Goal: Task Accomplishment & Management: Manage account settings

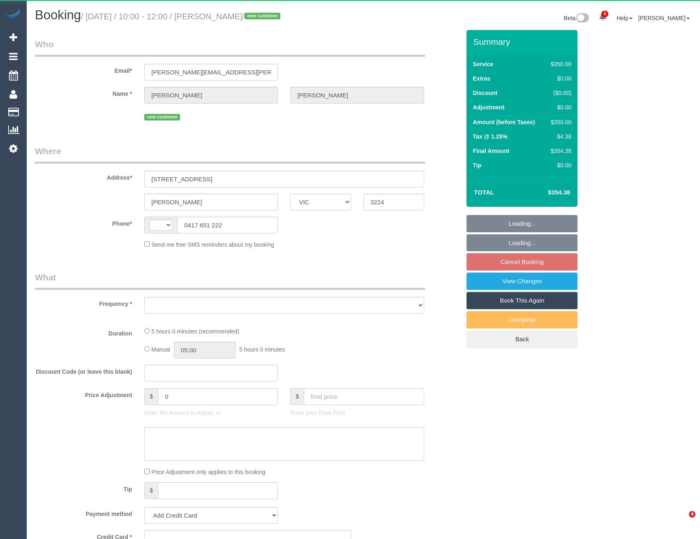
select select "VIC"
select select "string:AU"
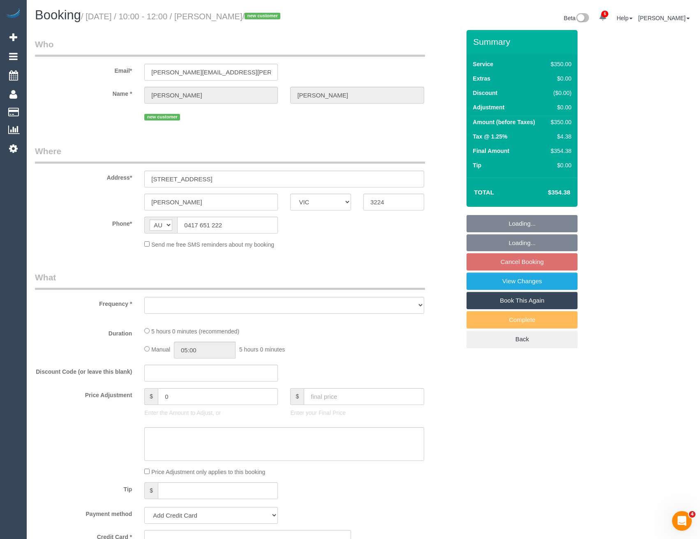
select select "object:585"
select select "string:stripe-pm_1S7Z1u2GScqysDRVbdmgQ10w"
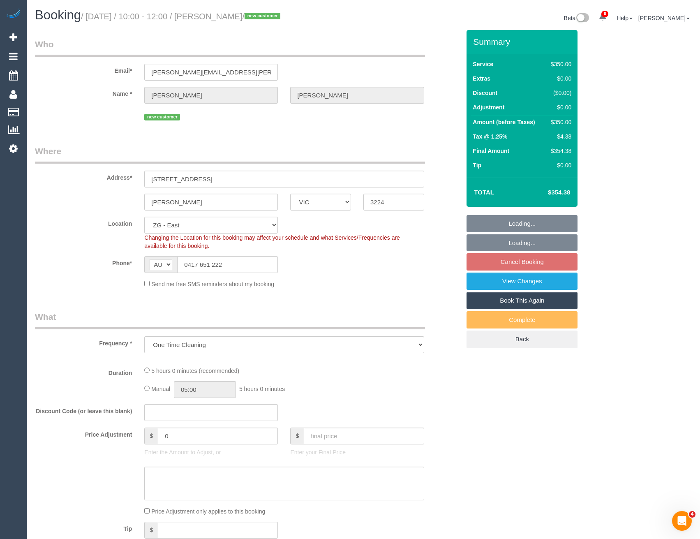
select select "300"
select select "spot4"
select select "number:28"
select select "number:14"
select select "number:19"
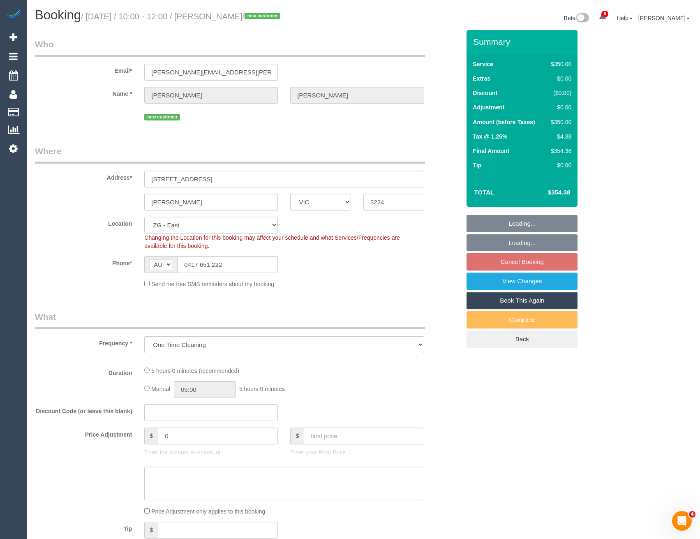
select select "number:36"
select select "number:12"
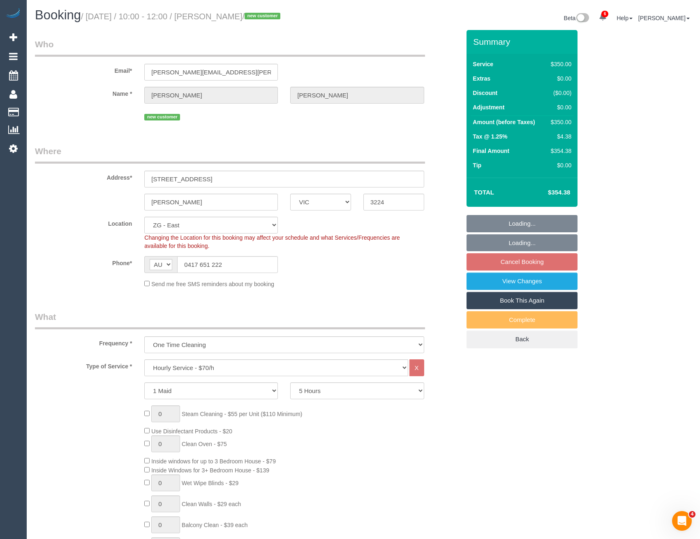
select select "object:968"
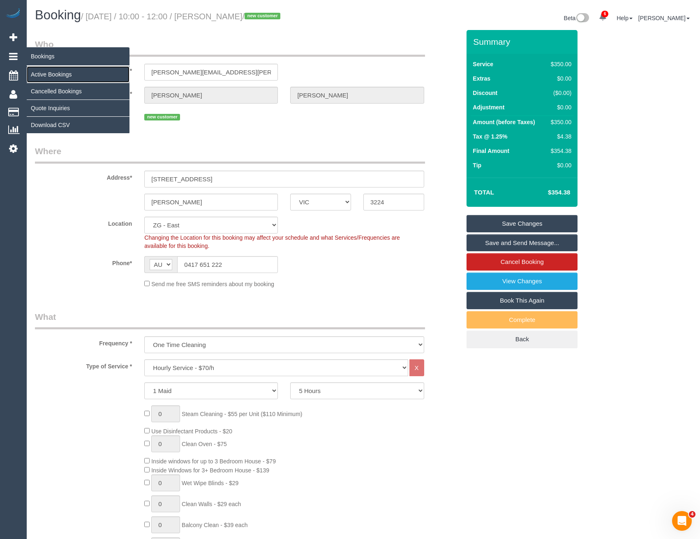
click at [40, 73] on link "Active Bookings" at bounding box center [78, 74] width 103 height 16
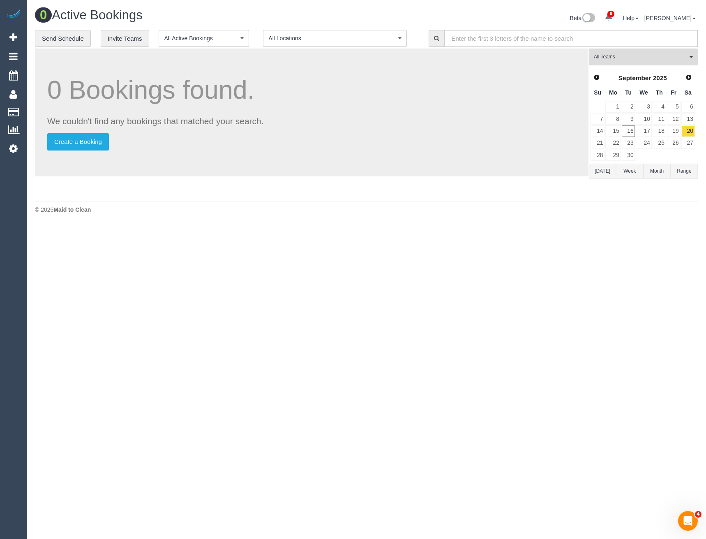
click at [616, 59] on span "All Teams" at bounding box center [641, 56] width 94 height 7
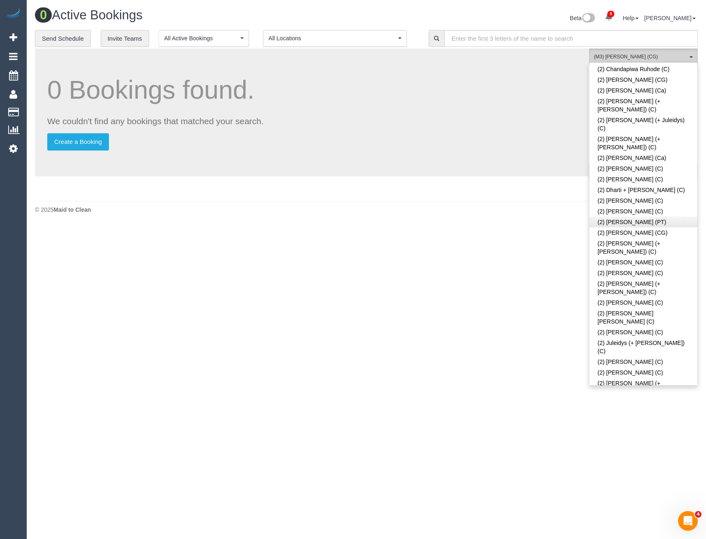
scroll to position [247, 0]
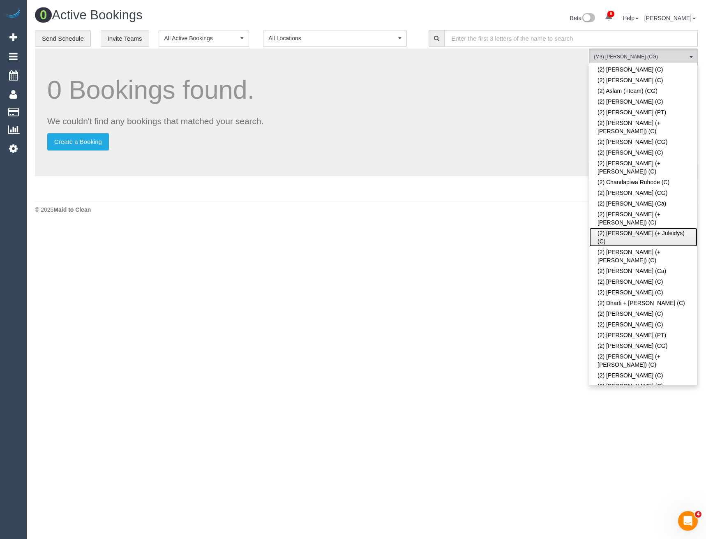
click at [627, 228] on link "(2) Cris (+ Juleidys) (C)" at bounding box center [644, 237] width 108 height 19
click at [483, 308] on body "6 Beta Your Notifications You have 0 alerts × You have 1 to charge for 16/09/20…" at bounding box center [353, 269] width 706 height 539
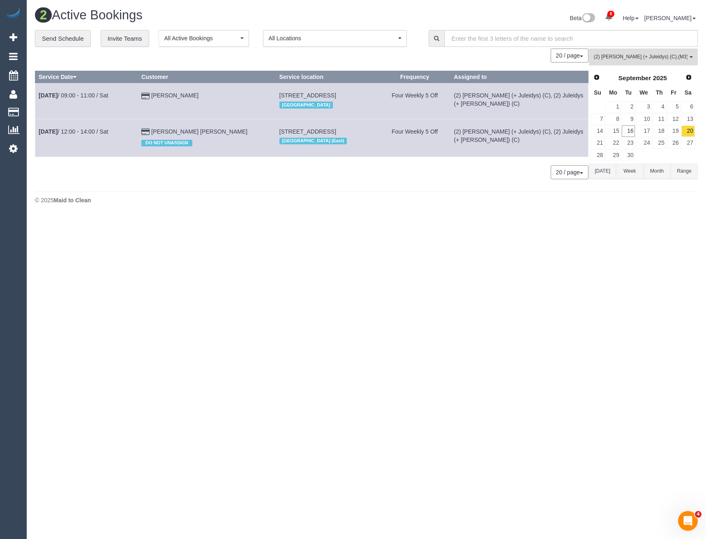
click at [671, 56] on span "(2) Cris (+ Juleidys) (C) , (M3) Adnan (CG)" at bounding box center [641, 56] width 94 height 7
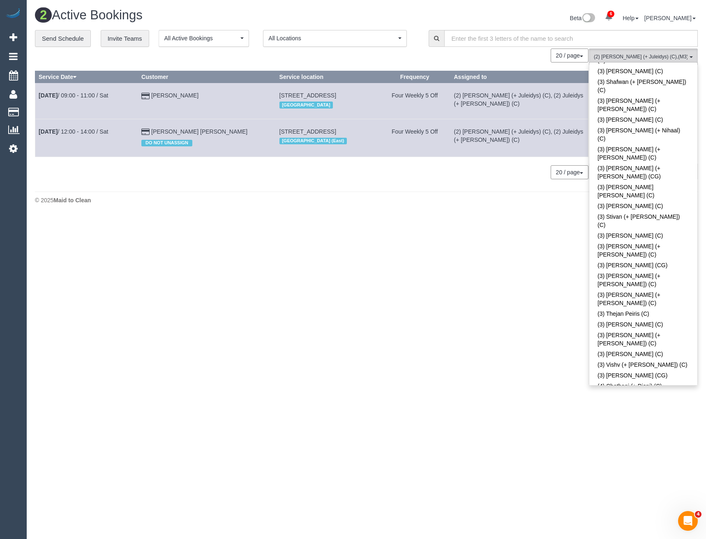
scroll to position [2302, 0]
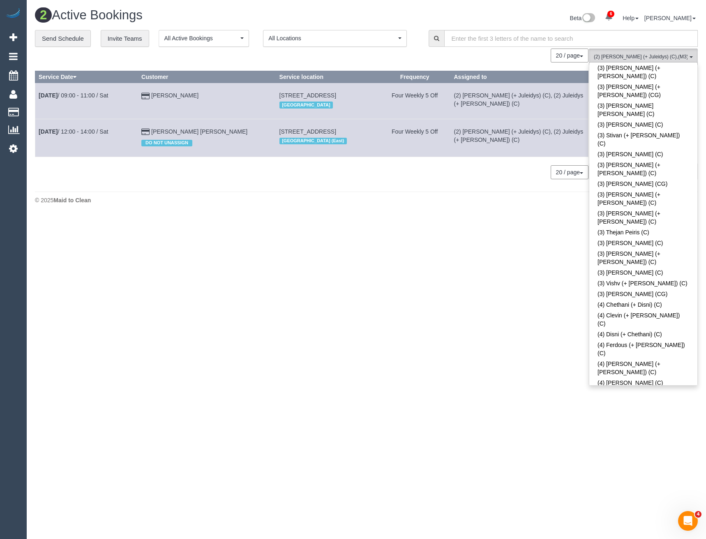
click at [494, 322] on body "6 Beta Your Notifications You have 0 alerts × You have 1 to charge for 16/09/20…" at bounding box center [353, 269] width 706 height 539
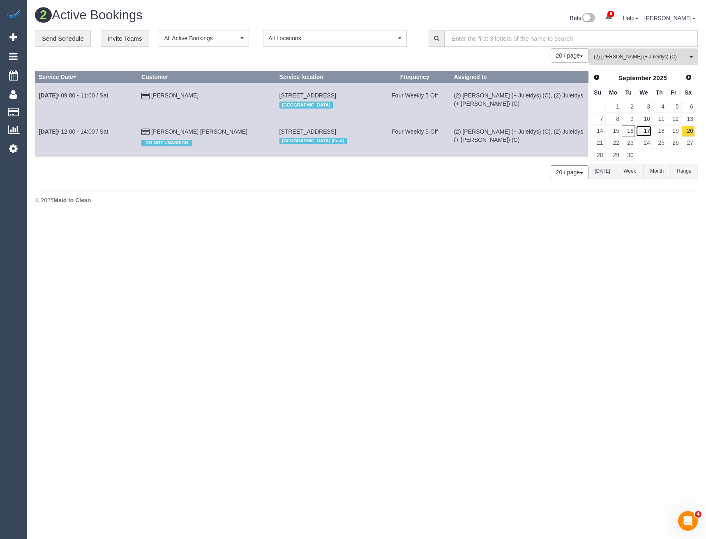
click at [647, 130] on link "17" at bounding box center [644, 130] width 16 height 11
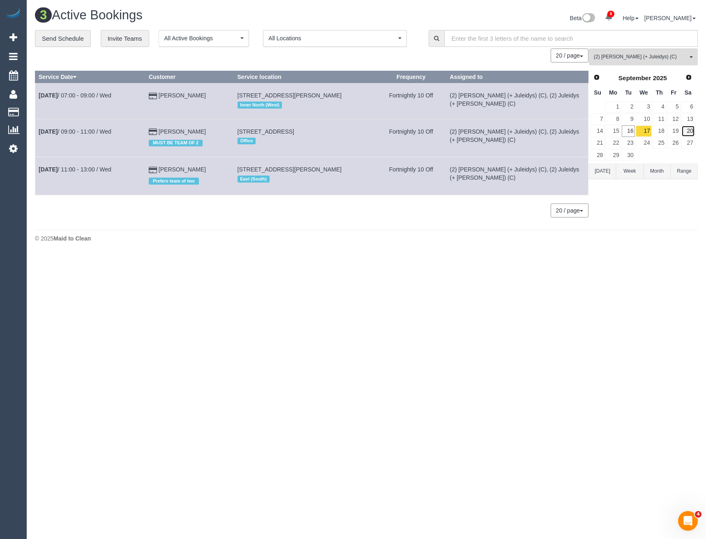
click at [687, 132] on link "20" at bounding box center [689, 130] width 14 height 11
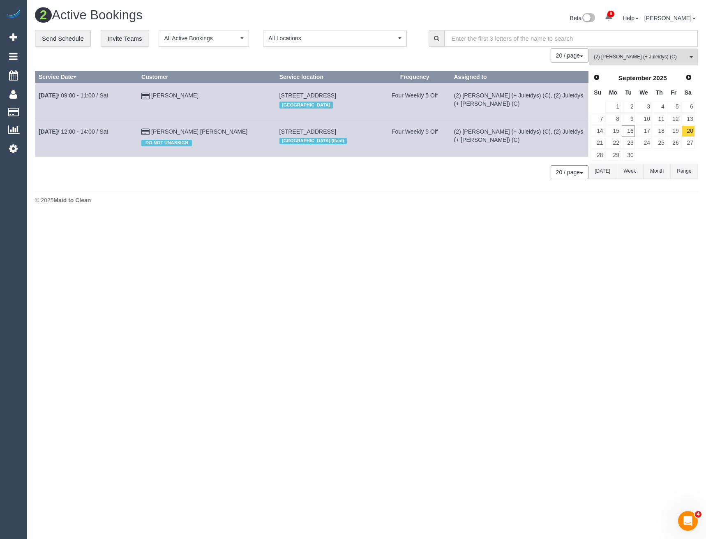
click at [620, 51] on button "(2) Cris (+ Juleidys) (C) All Teams" at bounding box center [643, 57] width 109 height 17
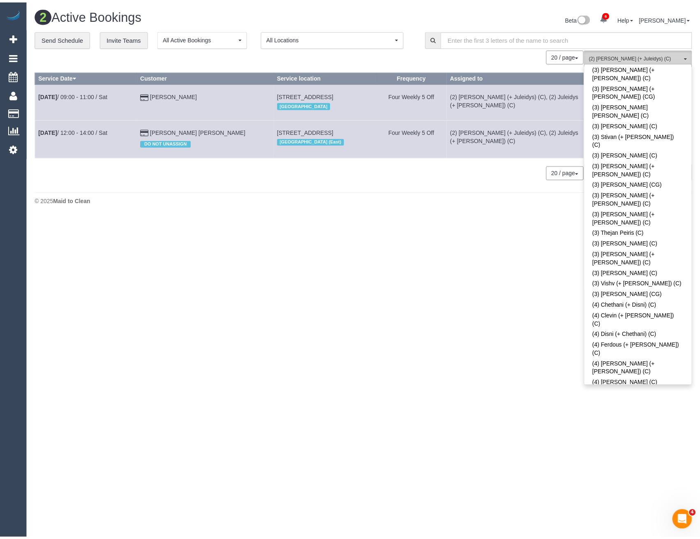
scroll to position [207, 0]
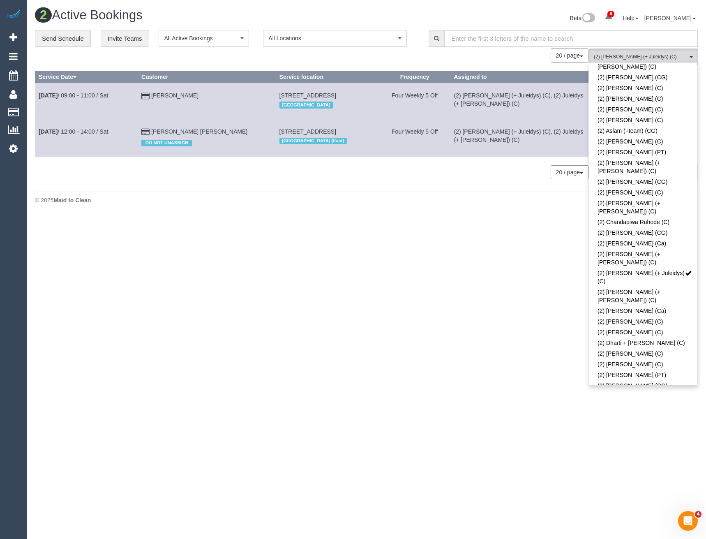
click at [510, 180] on div "0 Bookings found. We couldn't find any bookings that matched your search. Creat…" at bounding box center [312, 118] width 554 height 139
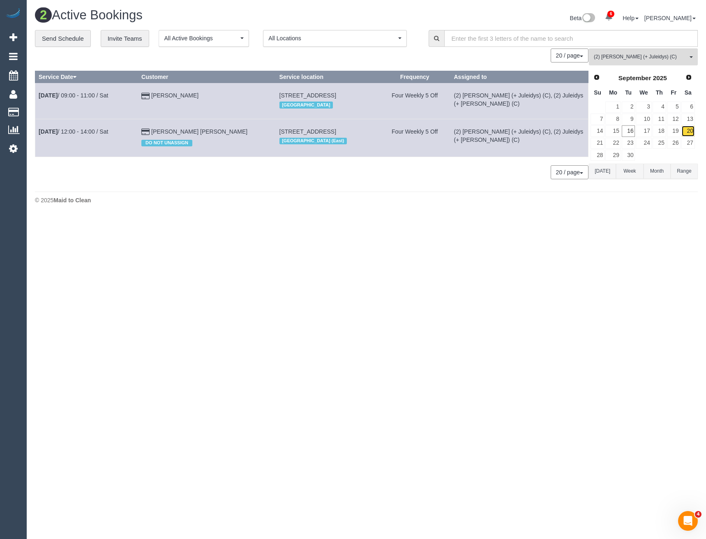
click at [685, 132] on link "20" at bounding box center [689, 130] width 14 height 11
click at [609, 58] on span "(2) Cris (+ Juleidys) (C)" at bounding box center [641, 56] width 94 height 7
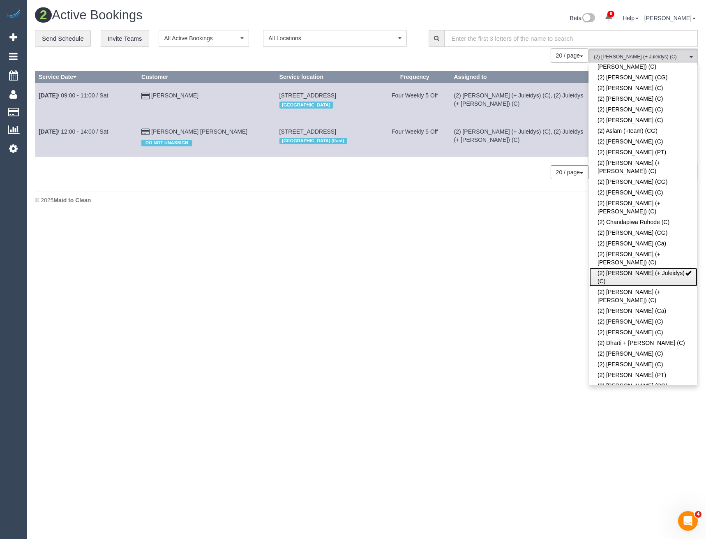
click at [615, 268] on link "(2) Cris (+ Juleidys) (C)" at bounding box center [644, 277] width 108 height 19
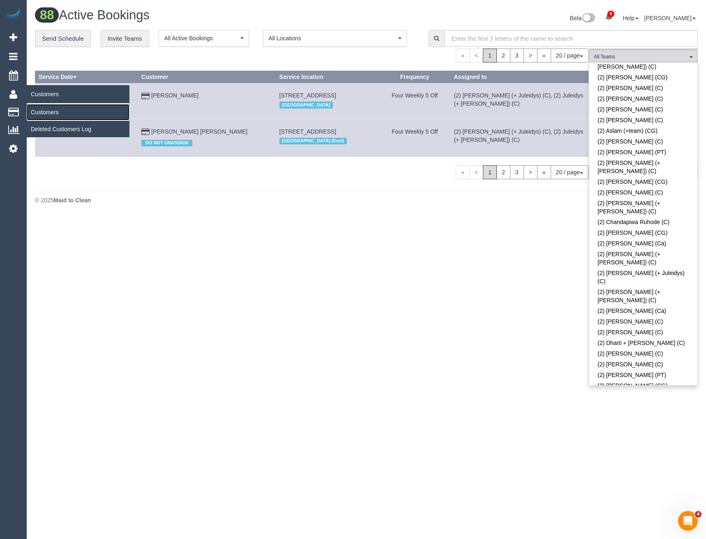
click at [47, 117] on link "Customers" at bounding box center [78, 112] width 103 height 16
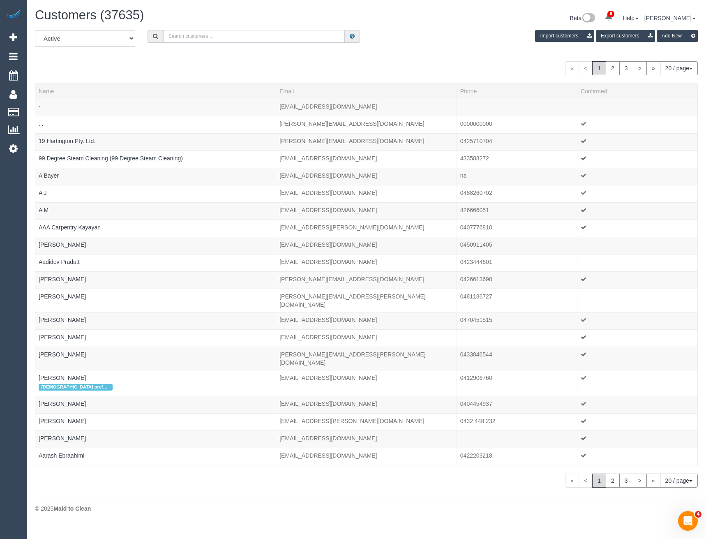
click at [203, 40] on input "text" at bounding box center [254, 36] width 182 height 13
click at [195, 33] on input "text" at bounding box center [254, 36] width 182 height 13
paste input "kassandra.batson@gmail.com"
click at [239, 38] on input "kassandra.batson@gmail.com" at bounding box center [254, 36] width 182 height 13
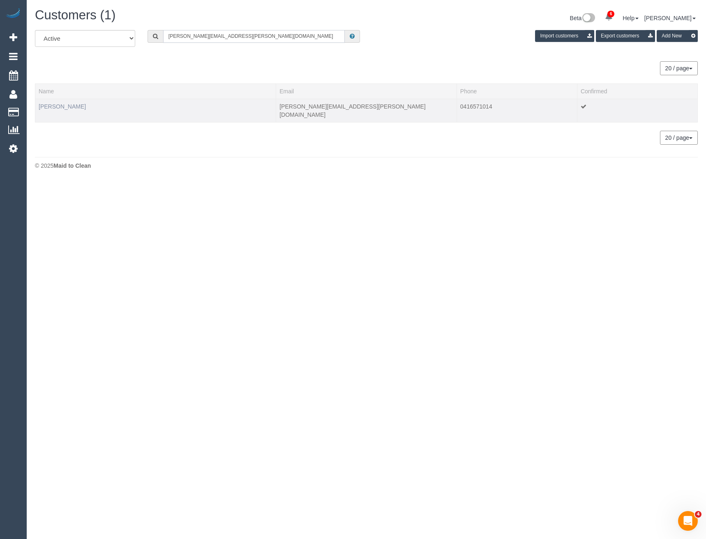
type input "kassandra.batson@gmail.com"
click at [61, 106] on link "Kassandra Zwangobani" at bounding box center [62, 106] width 47 height 7
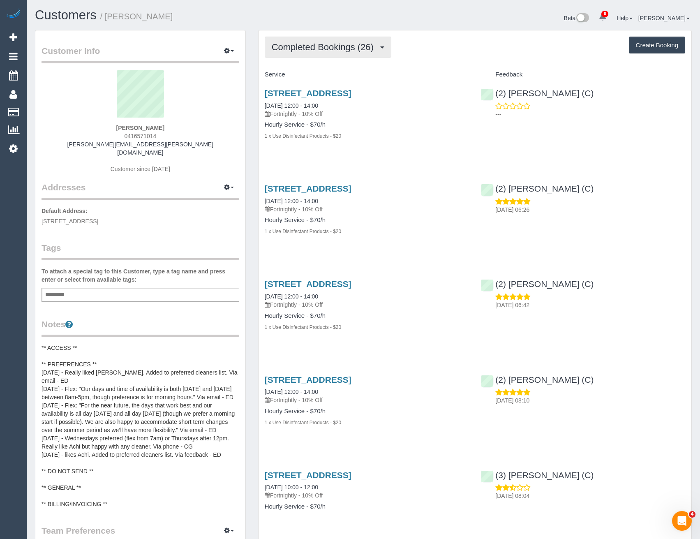
click at [351, 47] on span "Completed Bookings (26)" at bounding box center [325, 47] width 106 height 10
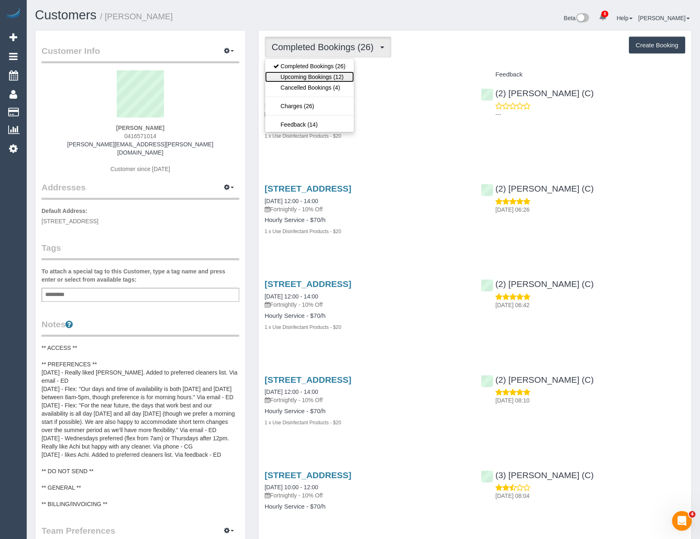
click at [341, 74] on link "Upcoming Bookings (12)" at bounding box center [309, 77] width 89 height 11
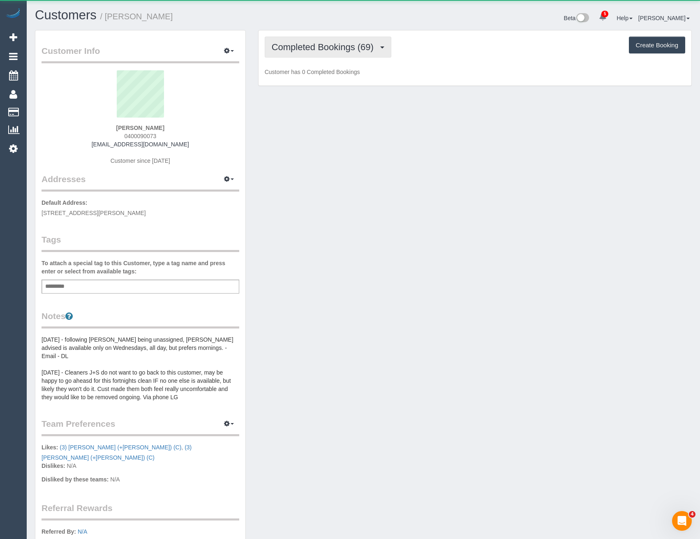
click at [327, 52] on button "Completed Bookings (69)" at bounding box center [328, 47] width 127 height 21
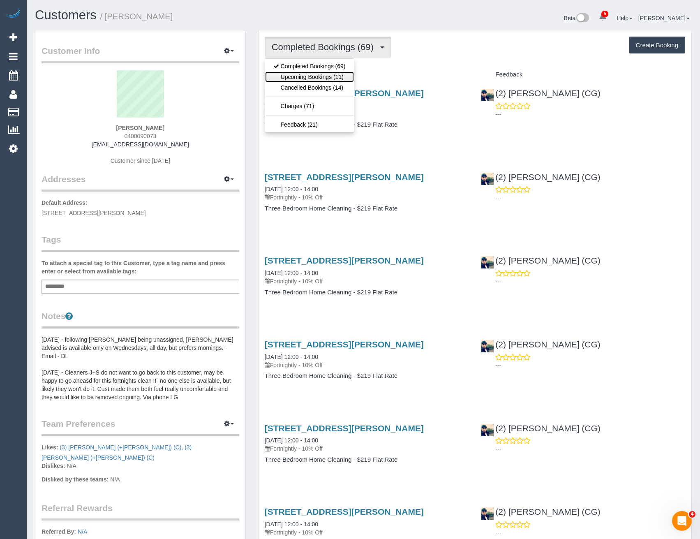
click at [336, 74] on link "Upcoming Bookings (11)" at bounding box center [309, 77] width 89 height 11
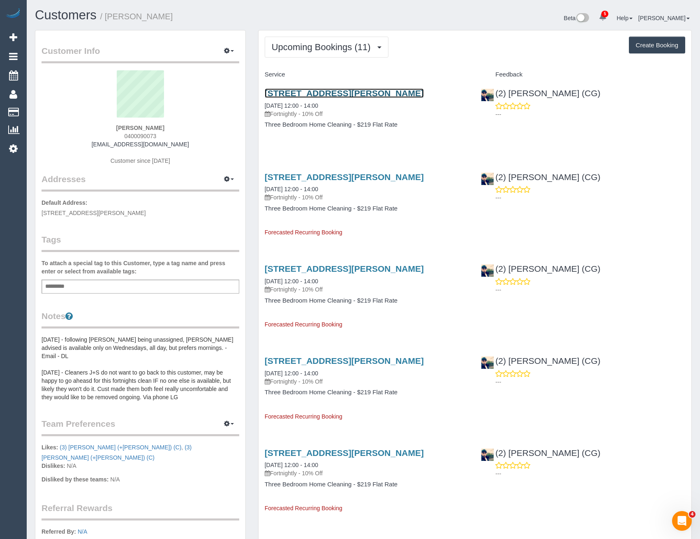
click at [390, 95] on link "[STREET_ADDRESS][PERSON_NAME]" at bounding box center [344, 92] width 159 height 9
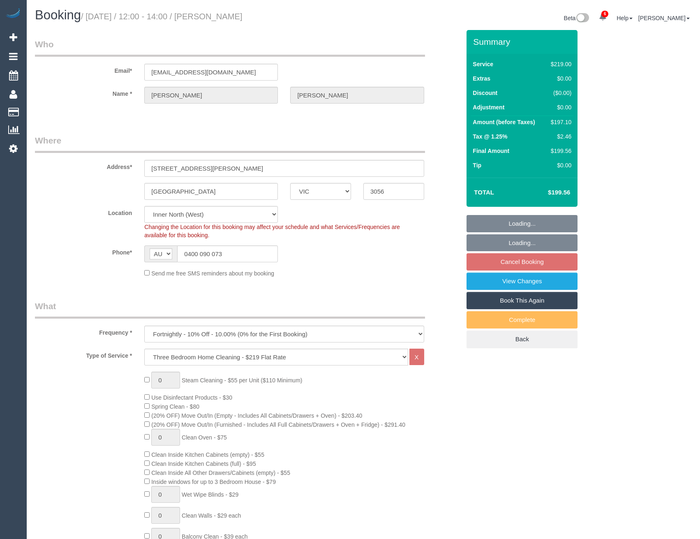
select select "VIC"
select select "number:30"
select select "number:14"
select select "number:19"
select select "number:24"
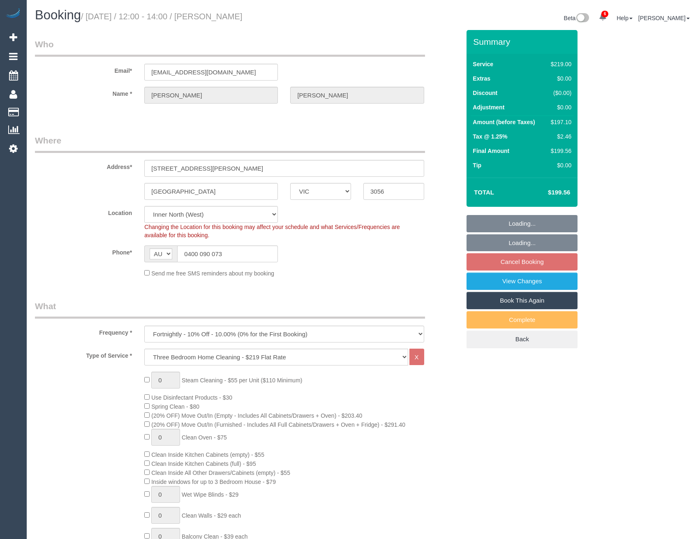
select select "number:34"
select select "number:26"
select select "spot6"
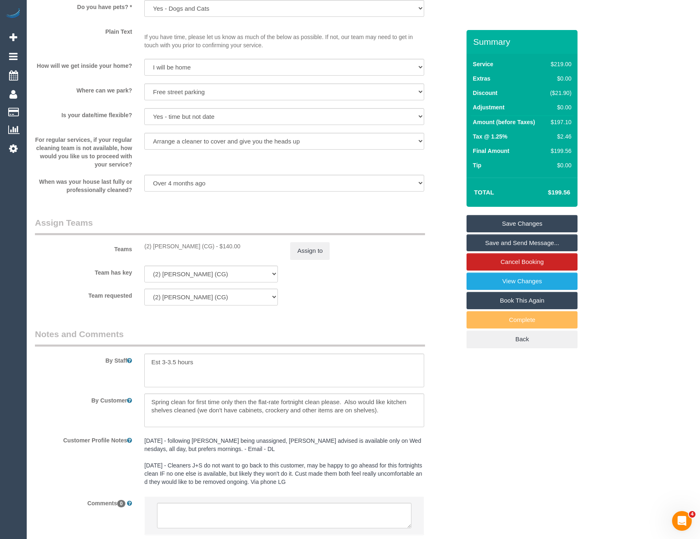
scroll to position [1085, 0]
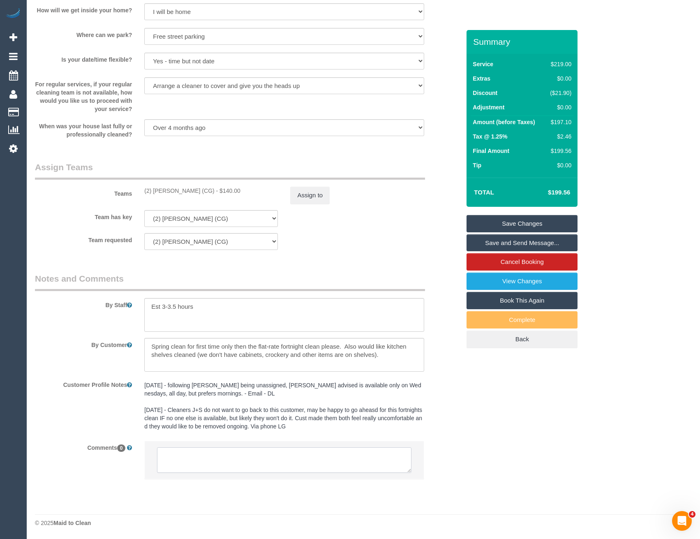
click at [236, 466] on textarea at bounding box center [284, 459] width 254 height 25
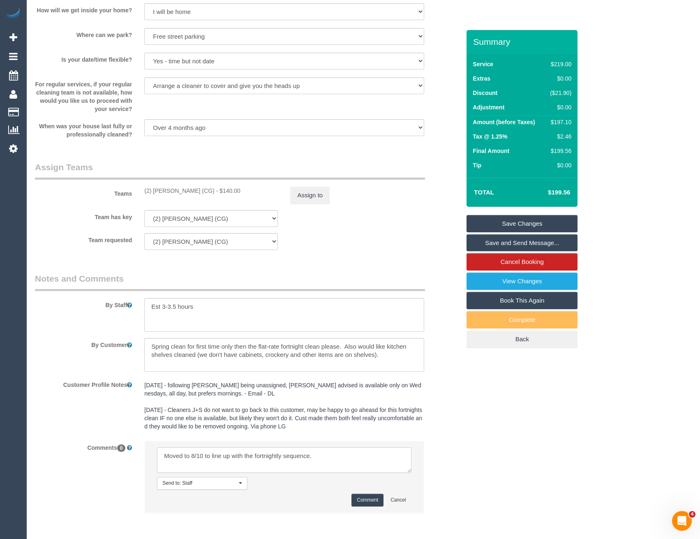
type textarea "Moved to 8/10 to line up with the fortnightly sequence."
click at [366, 504] on button "Comment" at bounding box center [368, 500] width 32 height 13
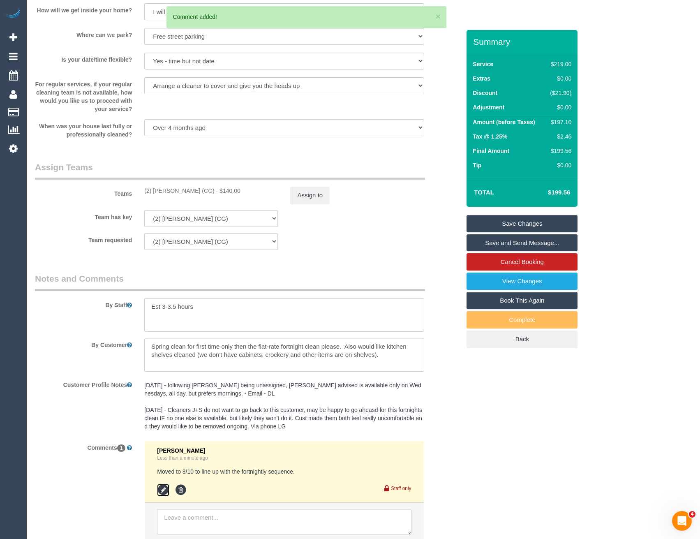
click at [166, 490] on icon at bounding box center [163, 490] width 12 height 12
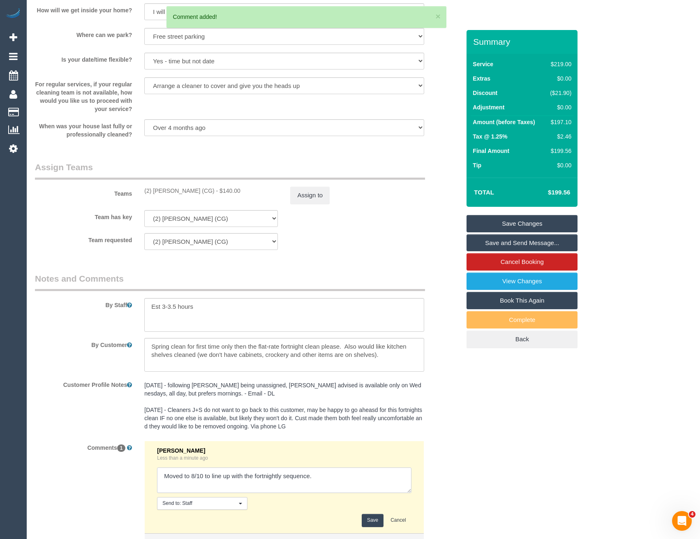
click at [331, 485] on textarea at bounding box center [284, 479] width 254 height 25
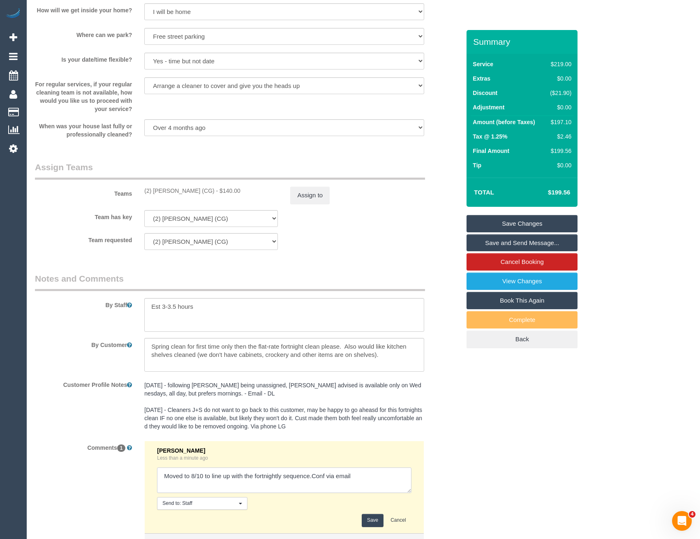
type textarea "Moved to 8/10 to line up with the fortnightly sequence.Conf via email"
click at [378, 525] on button "Save" at bounding box center [373, 520] width 22 height 13
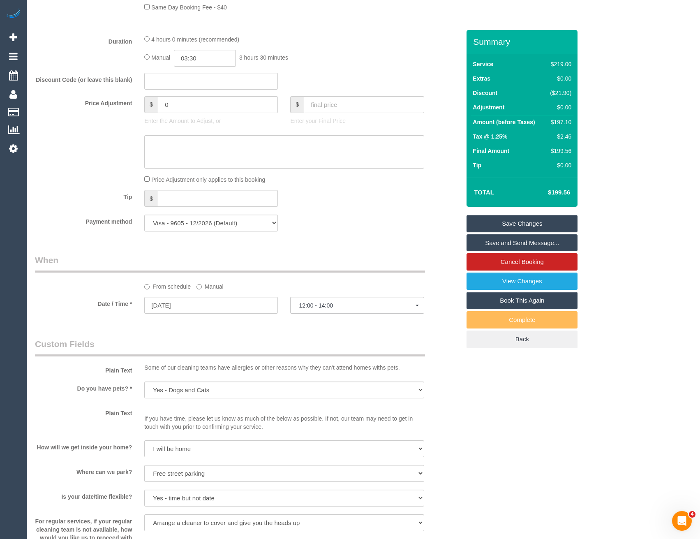
scroll to position [551, 0]
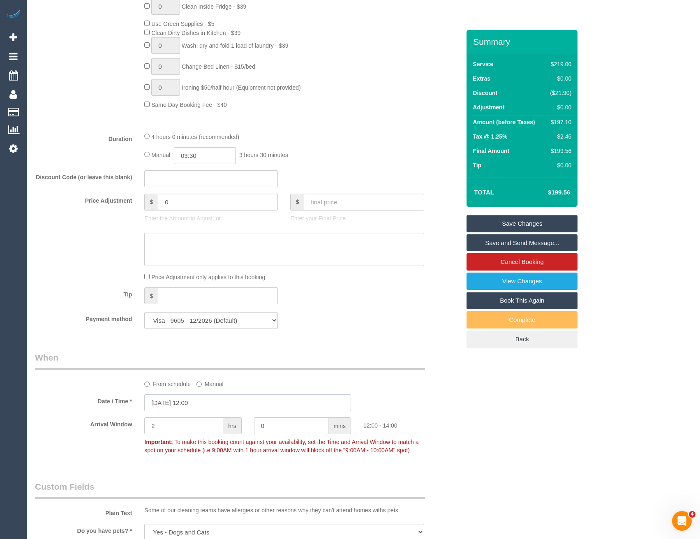
click at [199, 404] on input "01/10/2025 12:00" at bounding box center [247, 402] width 207 height 17
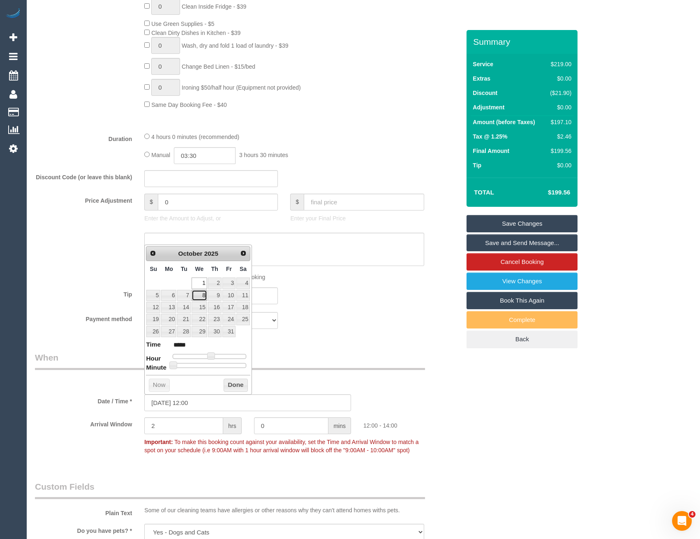
click at [202, 295] on link "8" at bounding box center [200, 295] width 16 height 11
type input "08/10/2025 12:00"
click at [239, 385] on button "Done" at bounding box center [236, 385] width 24 height 13
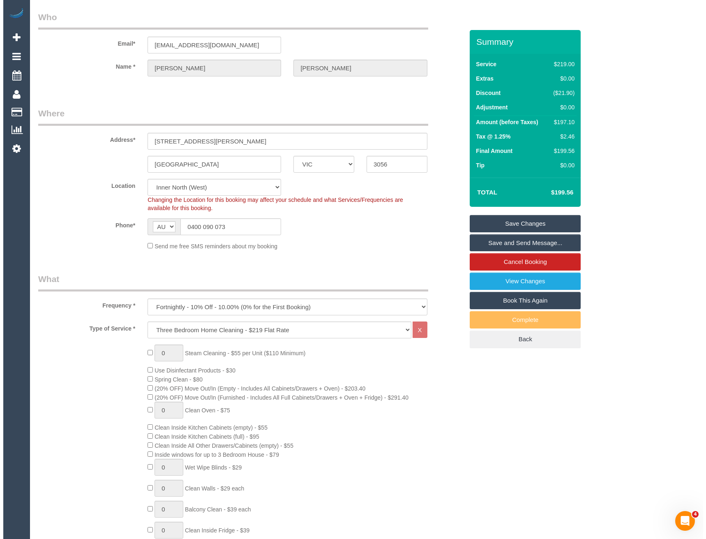
scroll to position [0, 0]
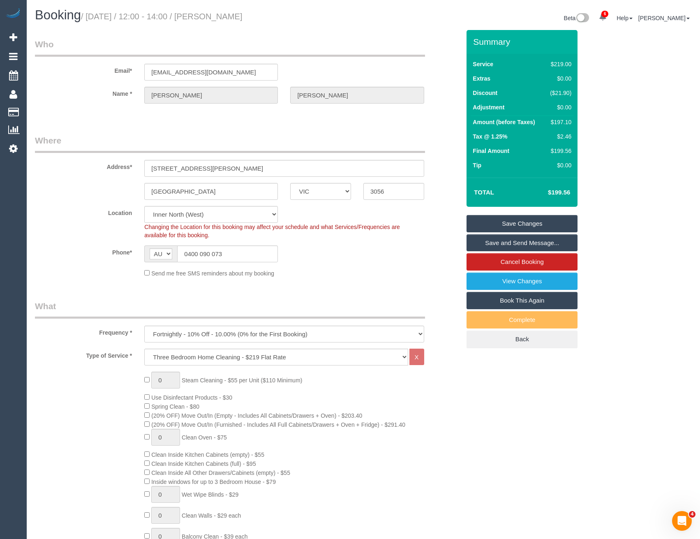
click at [494, 221] on link "Save Changes" at bounding box center [522, 223] width 111 height 17
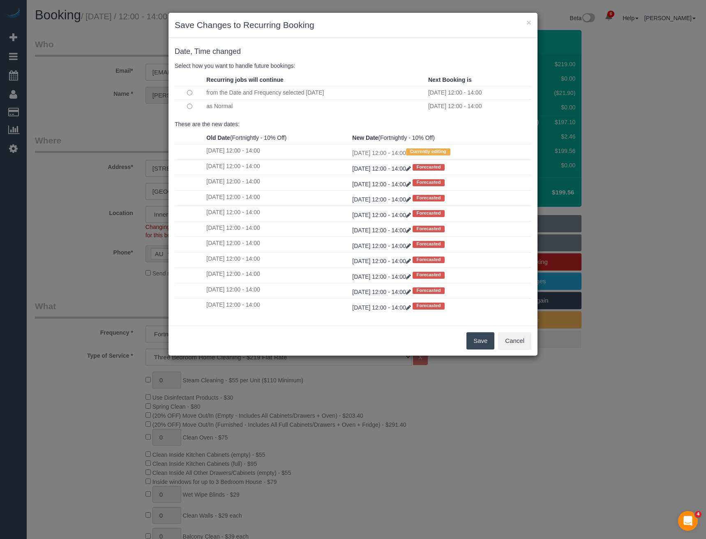
click at [480, 346] on button "Save" at bounding box center [481, 340] width 28 height 17
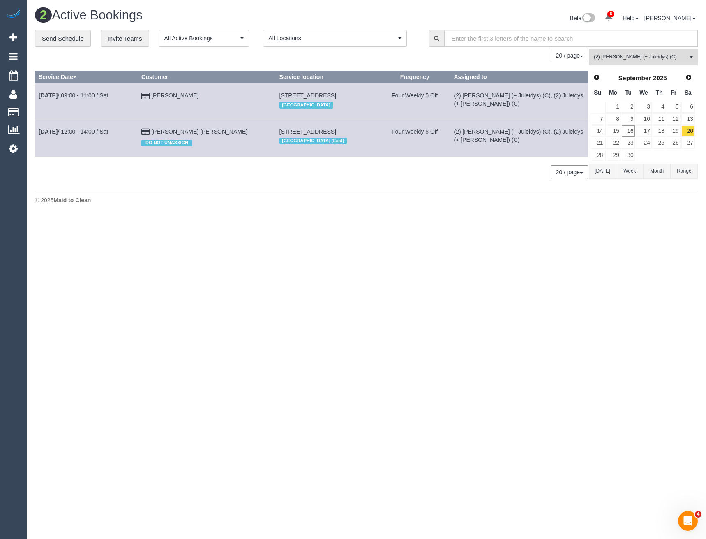
click at [623, 58] on span "(2) Cris (+ Juleidys) (C)" at bounding box center [641, 56] width 94 height 7
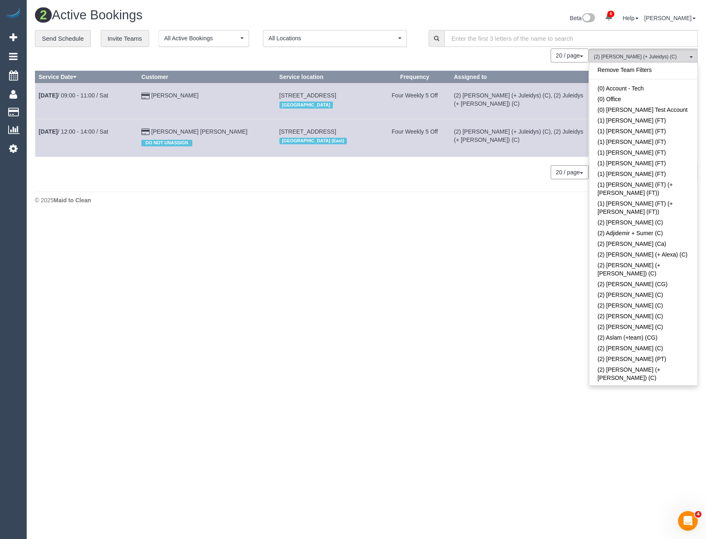
scroll to position [207, 0]
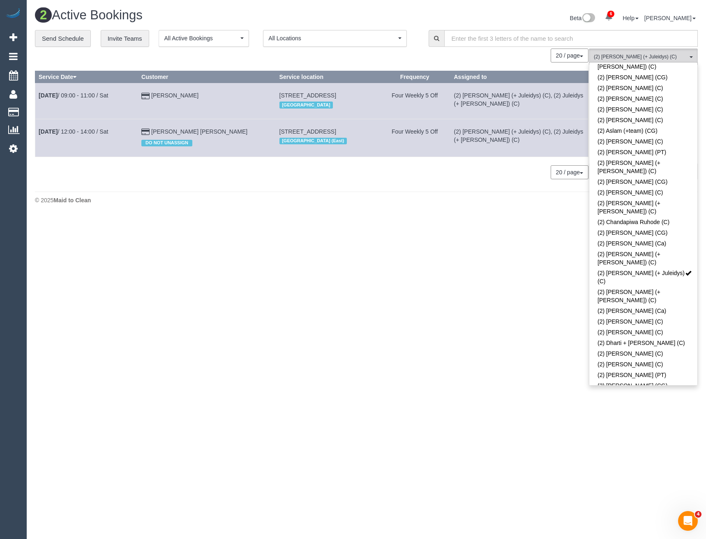
click at [454, 252] on body "6 Beta Your Notifications You have 0 alerts × You have 1 to charge for 16/09/20…" at bounding box center [353, 269] width 706 height 539
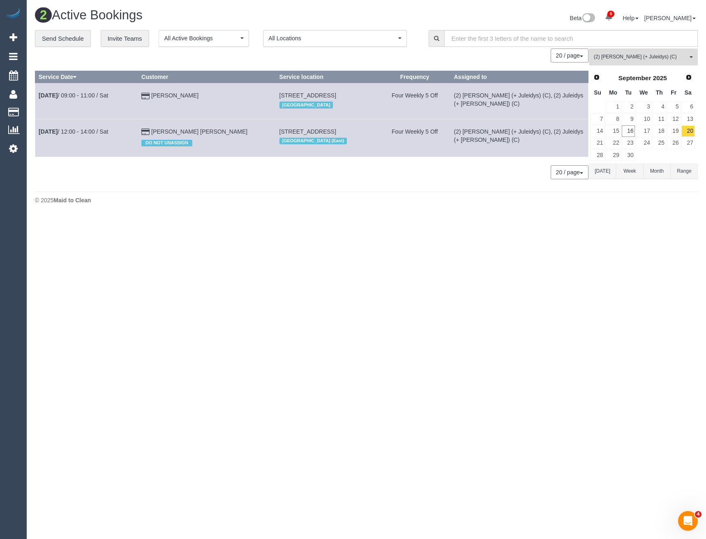
click at [632, 62] on button "(2) Cris (+ Juleidys) (C) All Teams" at bounding box center [643, 57] width 109 height 17
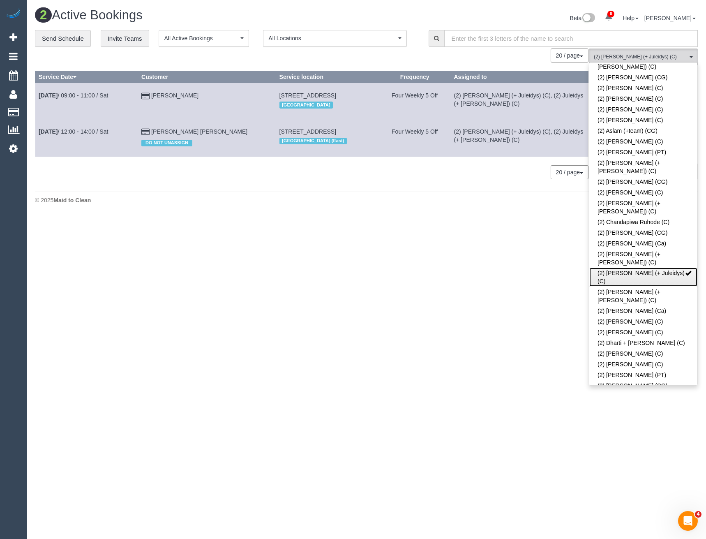
click at [604, 268] on link "(2) Cris (+ Juleidys) (C)" at bounding box center [644, 277] width 108 height 19
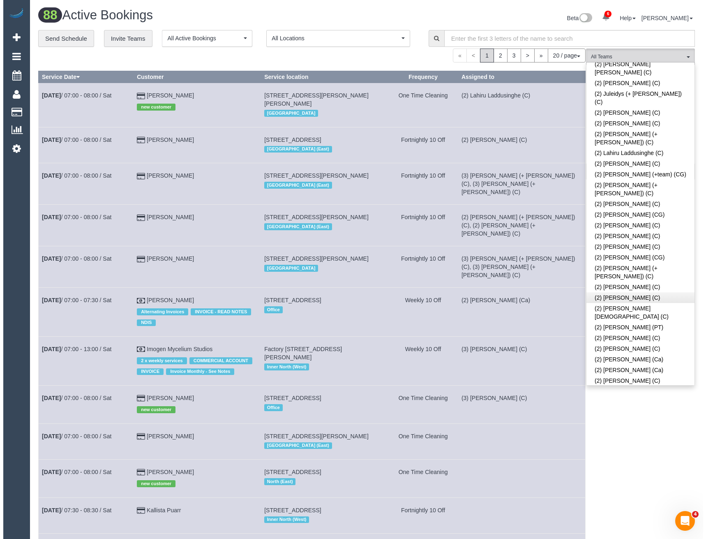
scroll to position [618, 0]
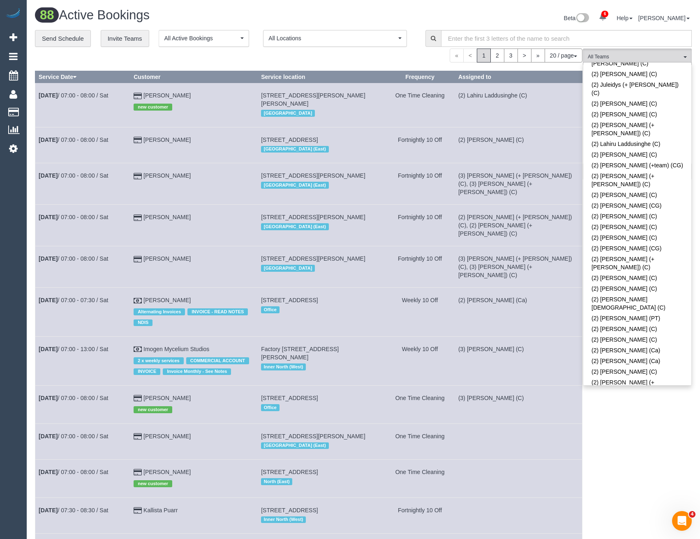
click at [637, 460] on link "(2) Vishwantha + Madhushika (C)" at bounding box center [637, 469] width 108 height 19
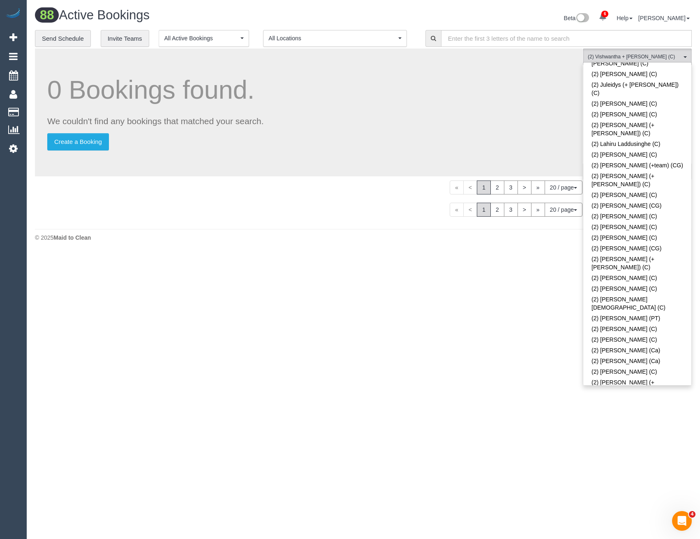
click at [625, 451] on body "6 Beta Your Notifications You have 0 alerts × You have 1 to charge for 16/09/20…" at bounding box center [350, 269] width 700 height 539
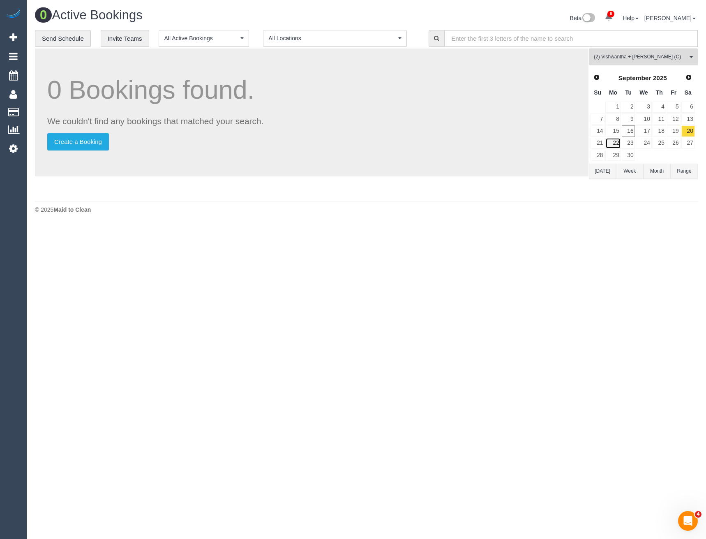
click at [619, 146] on link "22" at bounding box center [613, 143] width 15 height 11
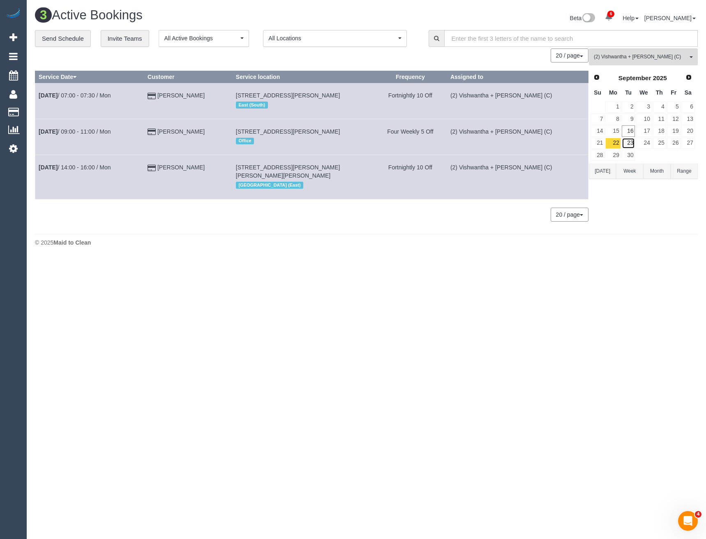
click at [628, 147] on link "23" at bounding box center [629, 143] width 14 height 11
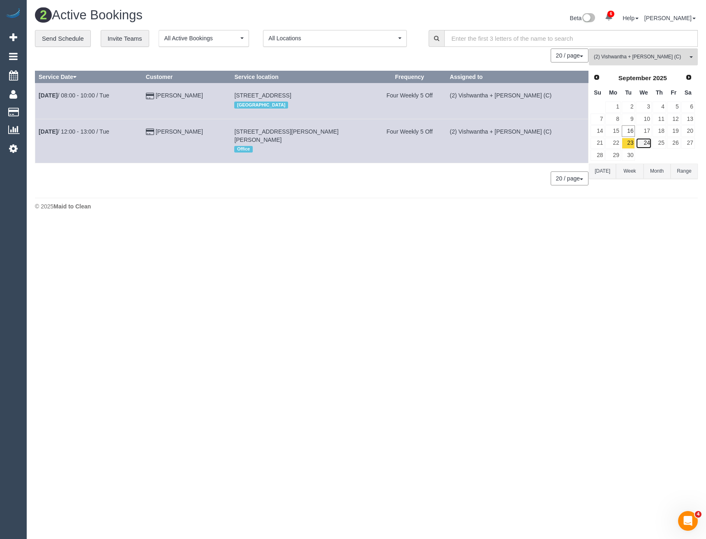
click at [638, 143] on link "24" at bounding box center [644, 143] width 16 height 11
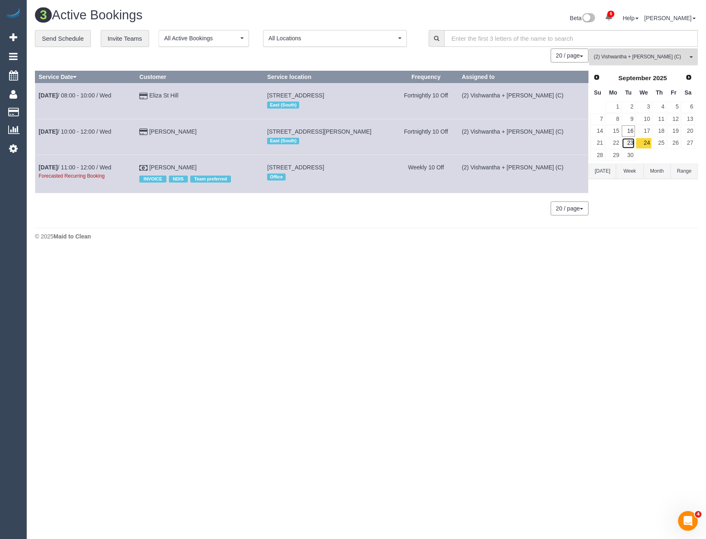
click at [630, 143] on link "23" at bounding box center [629, 143] width 14 height 11
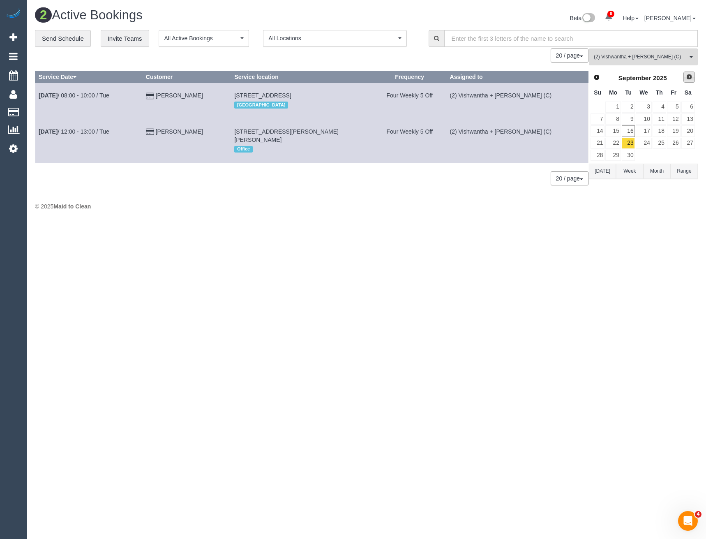
click at [688, 76] on span "Next" at bounding box center [689, 77] width 7 height 7
click at [620, 118] on link "6" at bounding box center [613, 118] width 15 height 11
click at [627, 120] on link "7" at bounding box center [629, 118] width 14 height 11
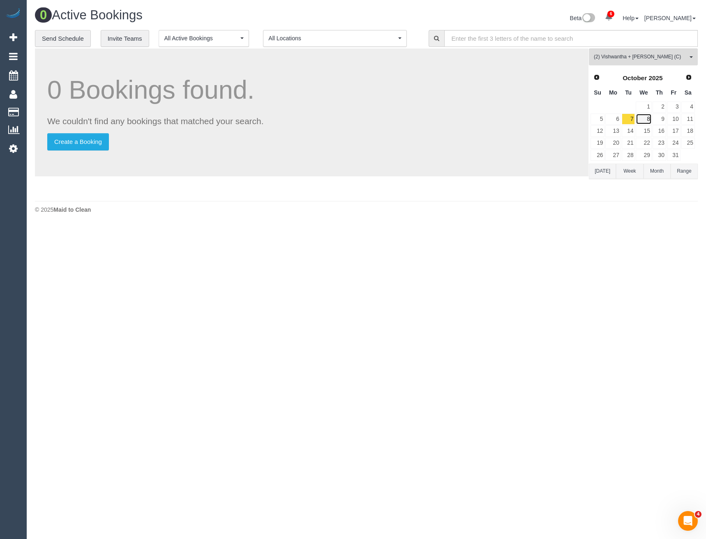
click at [643, 117] on link "8" at bounding box center [644, 118] width 16 height 11
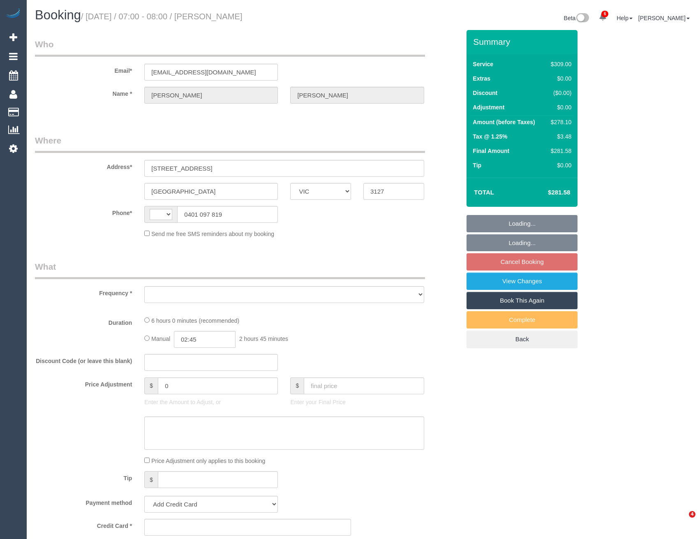
select select "VIC"
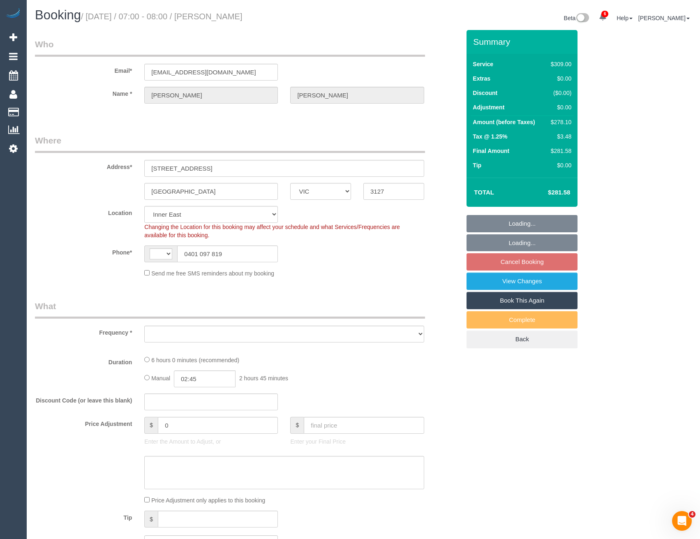
select select "string:AU"
select select "object:341"
select select "string:stripe-pm_1Ru61K2GScqysDRVrs3SpRVV"
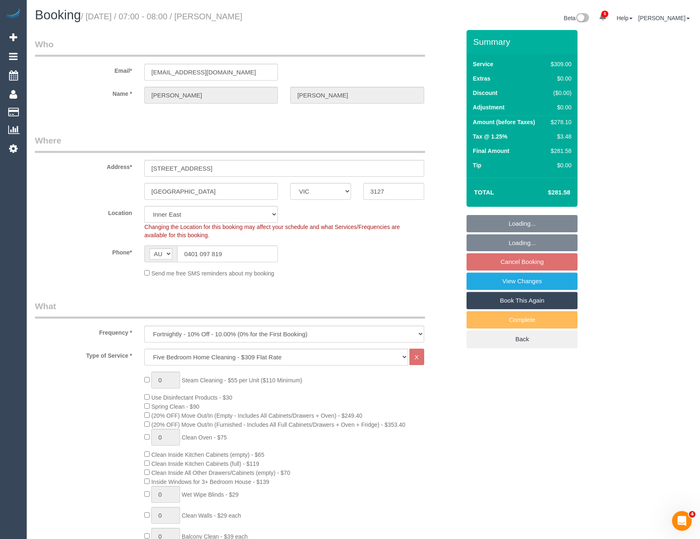
select select "number:28"
select select "number:14"
select select "number:19"
select select "number:22"
select select "number:34"
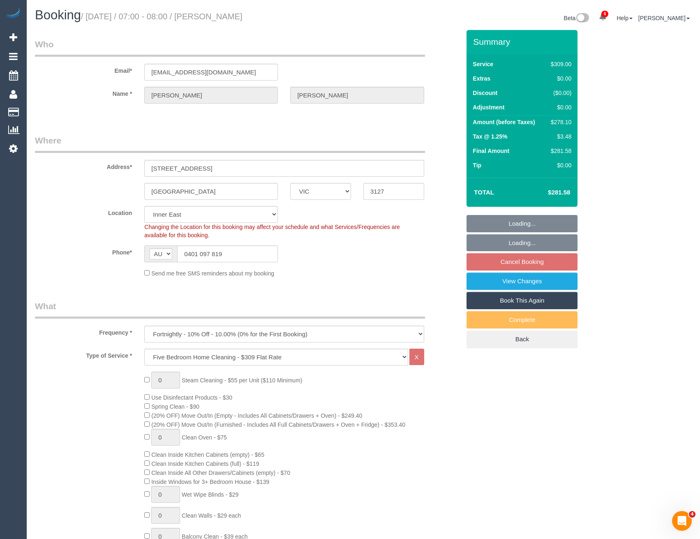
select select "number:13"
select select "spot1"
select select "object:1450"
